Goal: Information Seeking & Learning: Learn about a topic

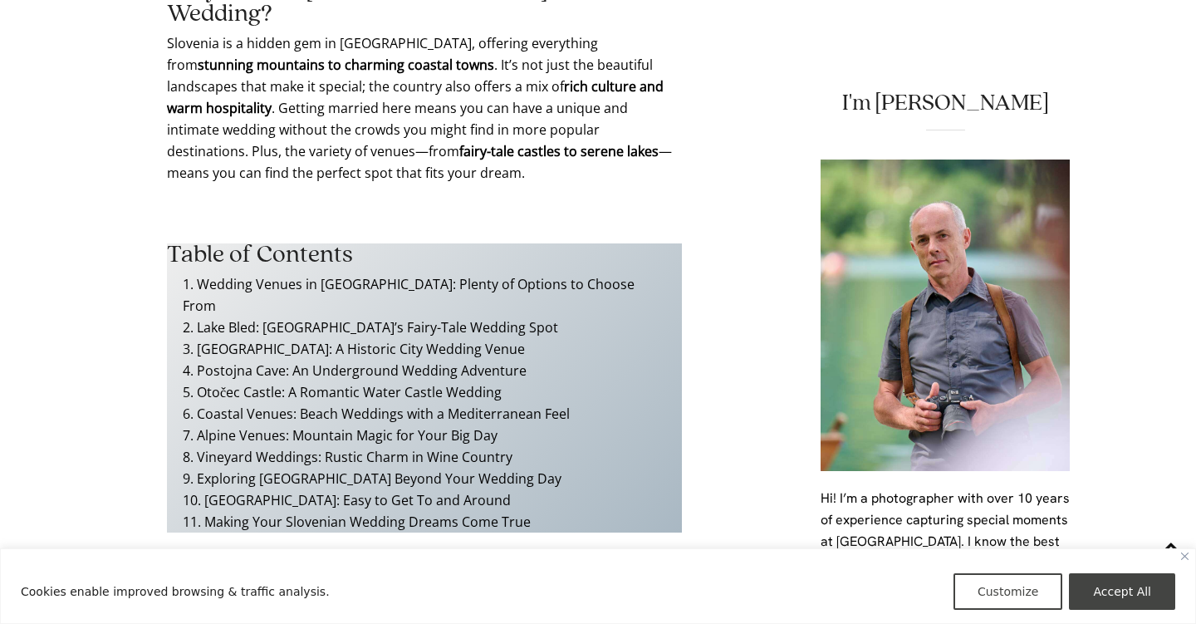
scroll to position [1381, 0]
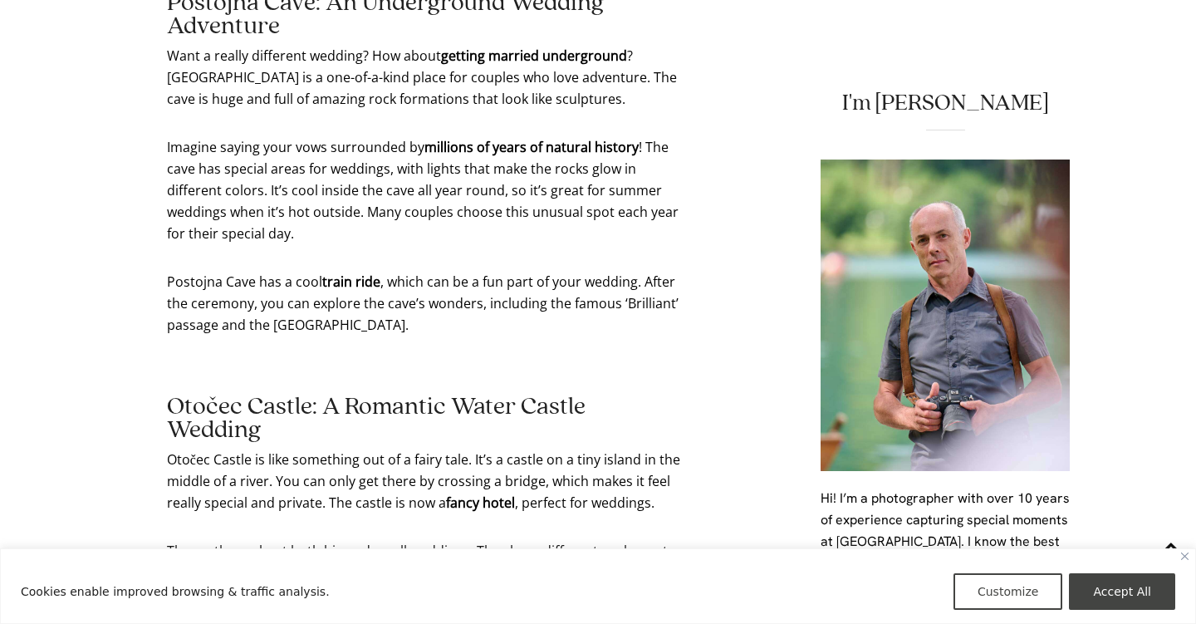
scroll to position [4717, 0]
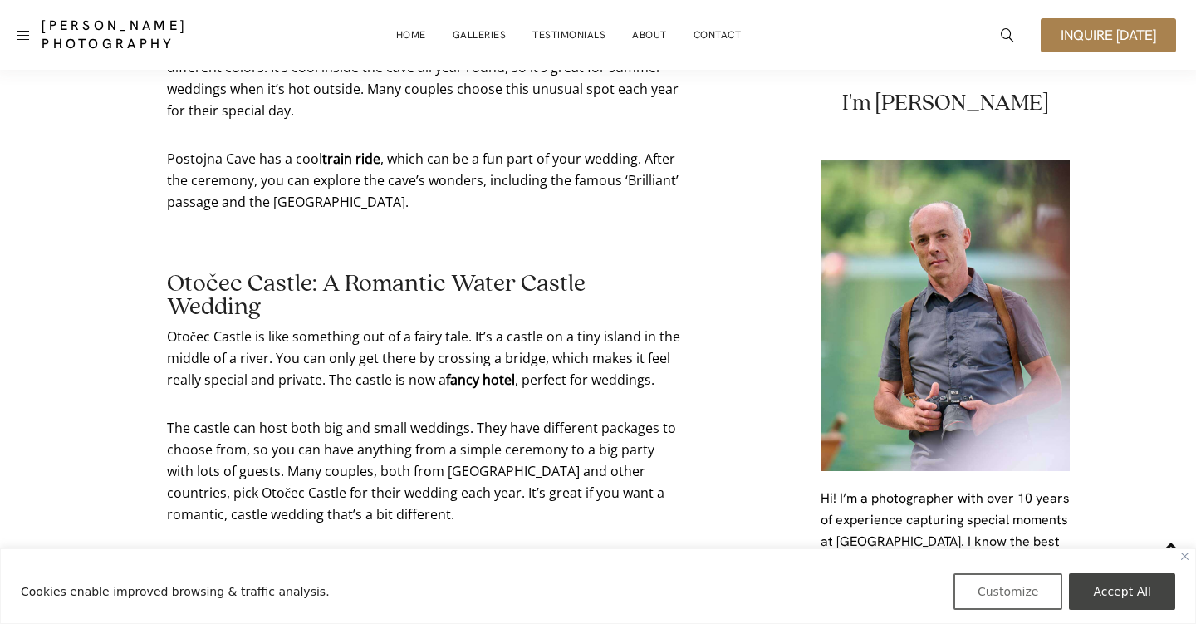
click at [991, 591] on button "Customize" at bounding box center [1009, 591] width 110 height 37
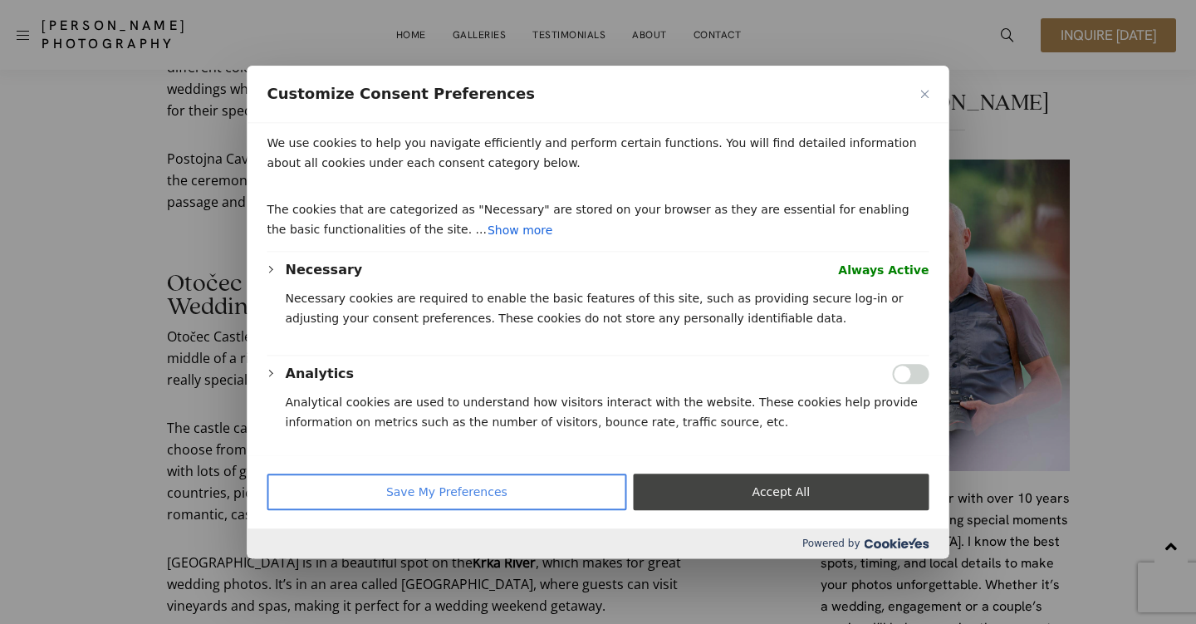
click at [515, 484] on button "Save My Preferences" at bounding box center [447, 491] width 360 height 37
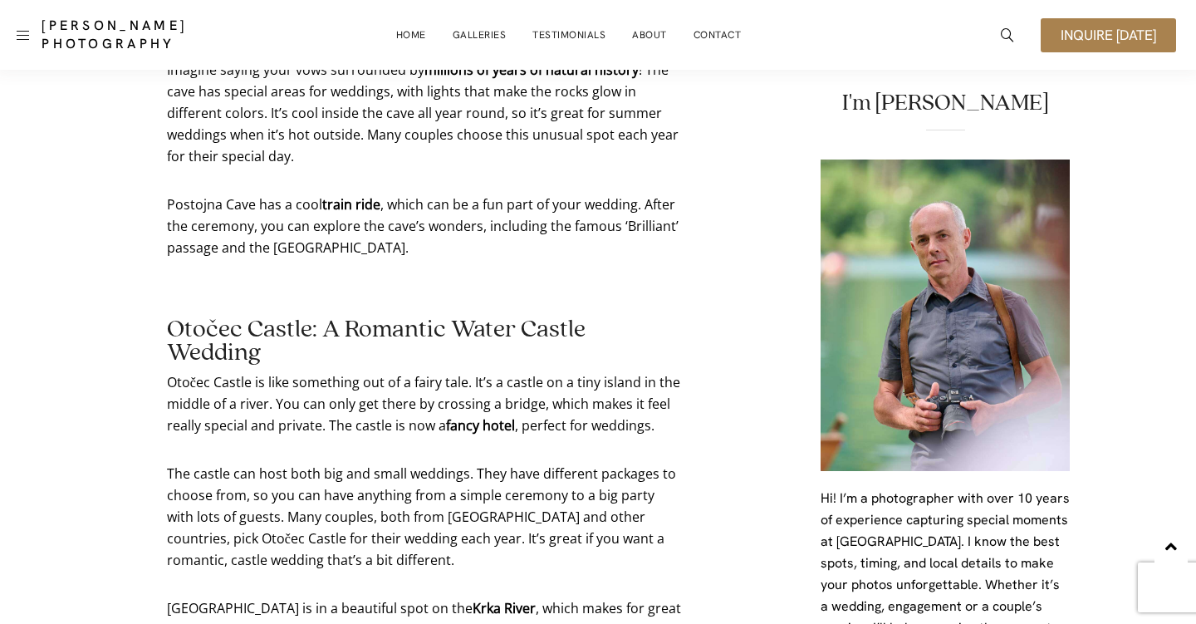
scroll to position [4664, 0]
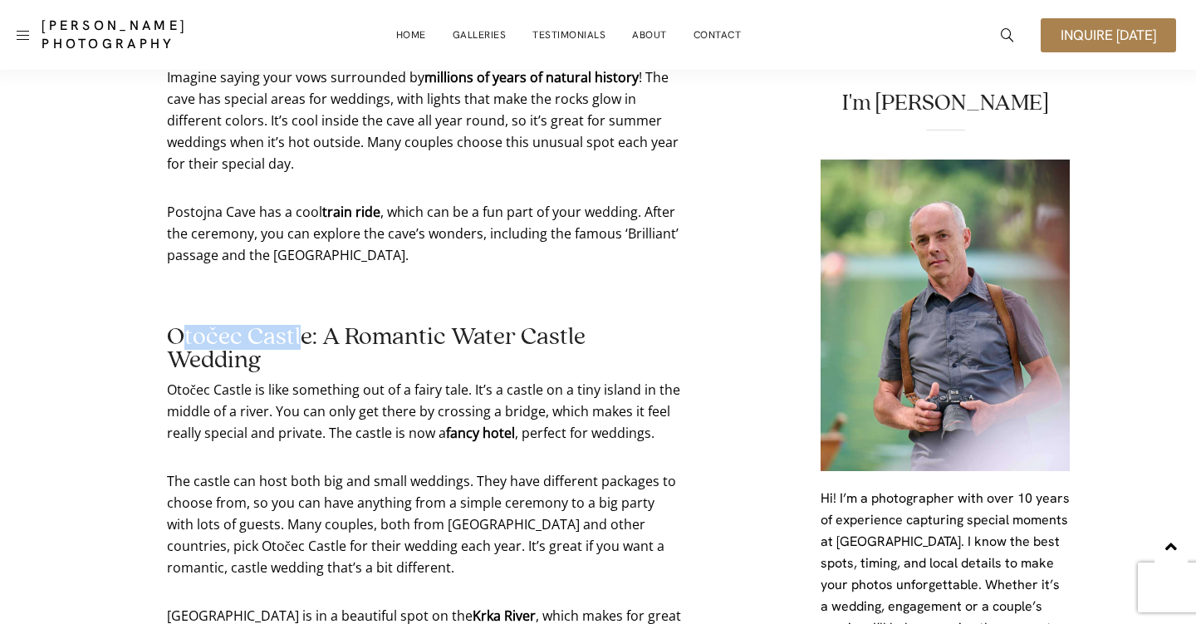
drag, startPoint x: 175, startPoint y: 154, endPoint x: 302, endPoint y: 167, distance: 127.8
click at [302, 326] on h2 "Otočec Castle: A Romantic Water Castle Wedding" at bounding box center [424, 349] width 515 height 47
click at [308, 326] on h2 "Otočec Castle: A Romantic Water Castle Wedding" at bounding box center [424, 349] width 515 height 47
drag, startPoint x: 308, startPoint y: 167, endPoint x: 198, endPoint y: 156, distance: 111.0
click at [196, 326] on h2 "Otočec Castle: A Romantic Water Castle Wedding" at bounding box center [424, 349] width 515 height 47
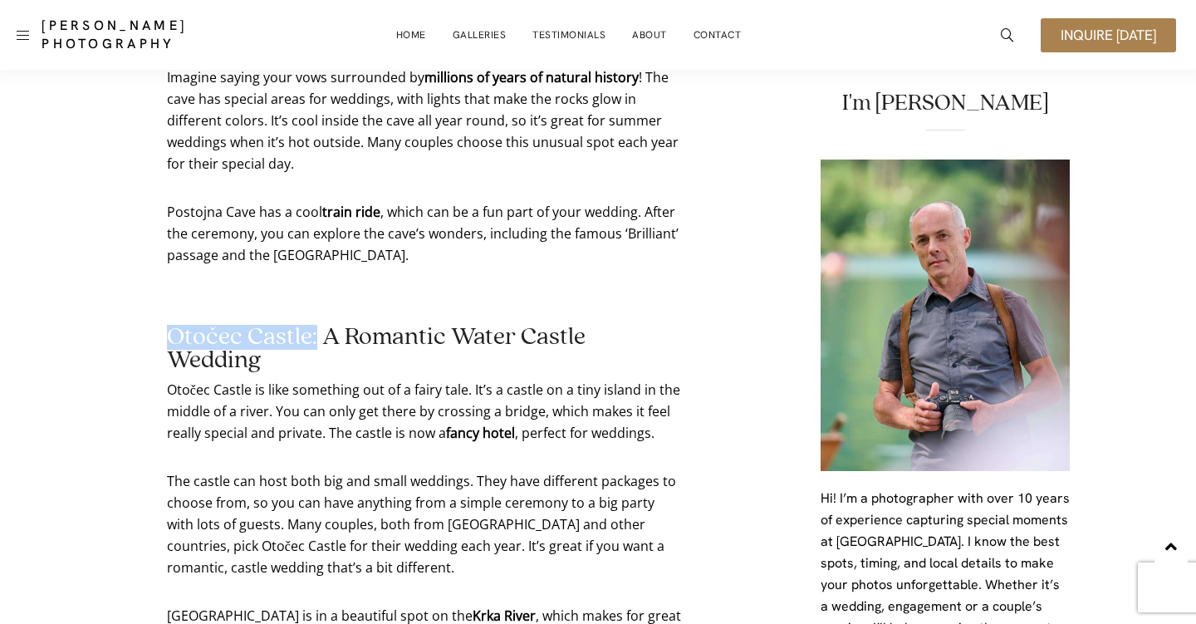
copy h2 "Otočec Castle:"
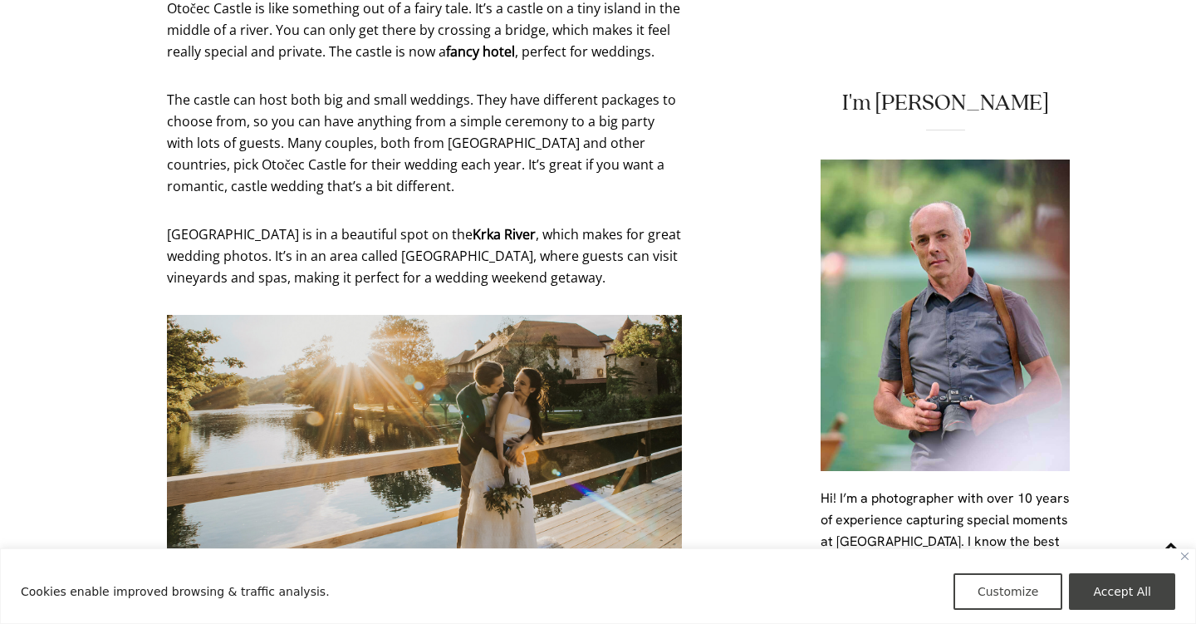
scroll to position [5479, 0]
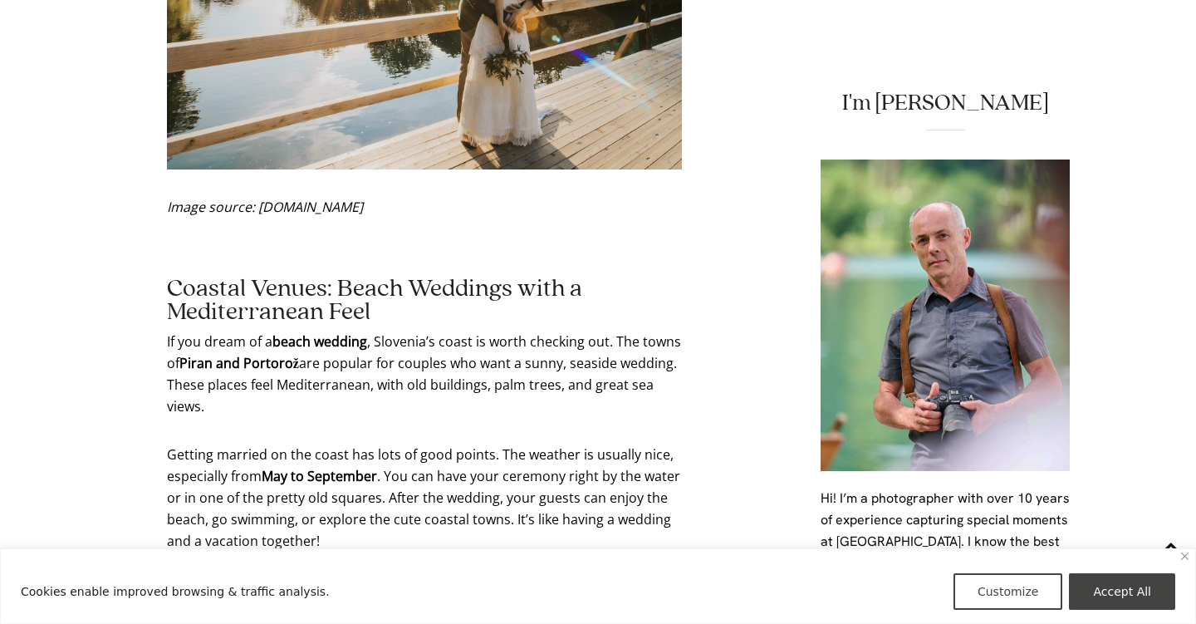
click at [388, 578] on p "Slovenia’s coastal towns have a mix of Venetian-style buildings and Slavic cult…" at bounding box center [424, 632] width 515 height 108
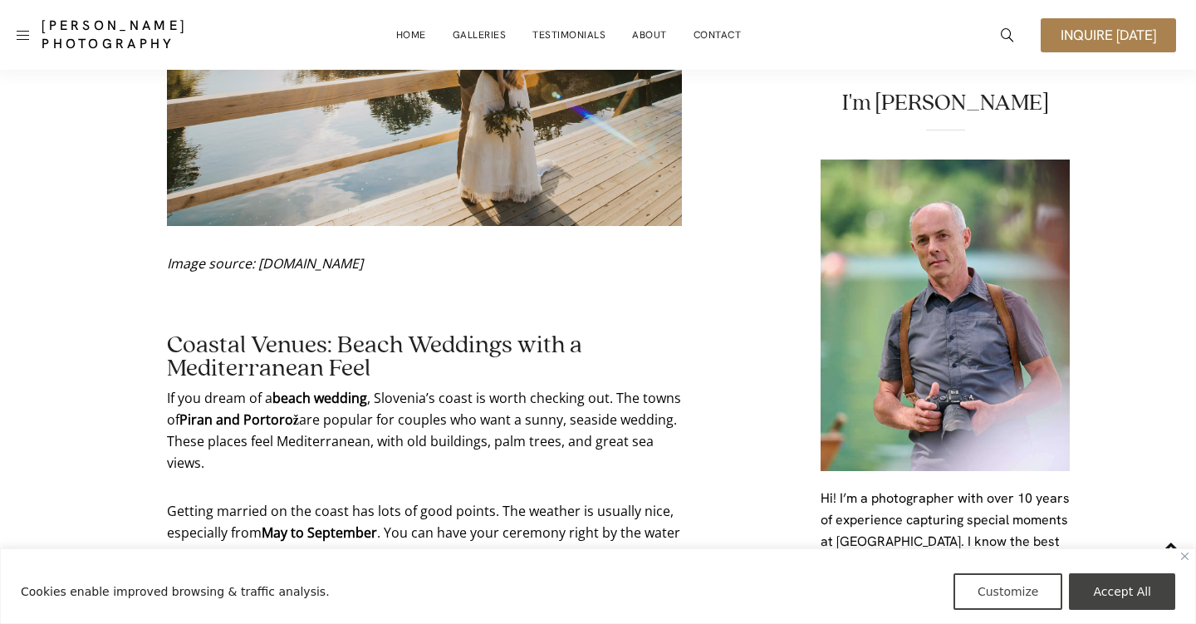
scroll to position [5216, 0]
